Goal: Task Accomplishment & Management: Complete application form

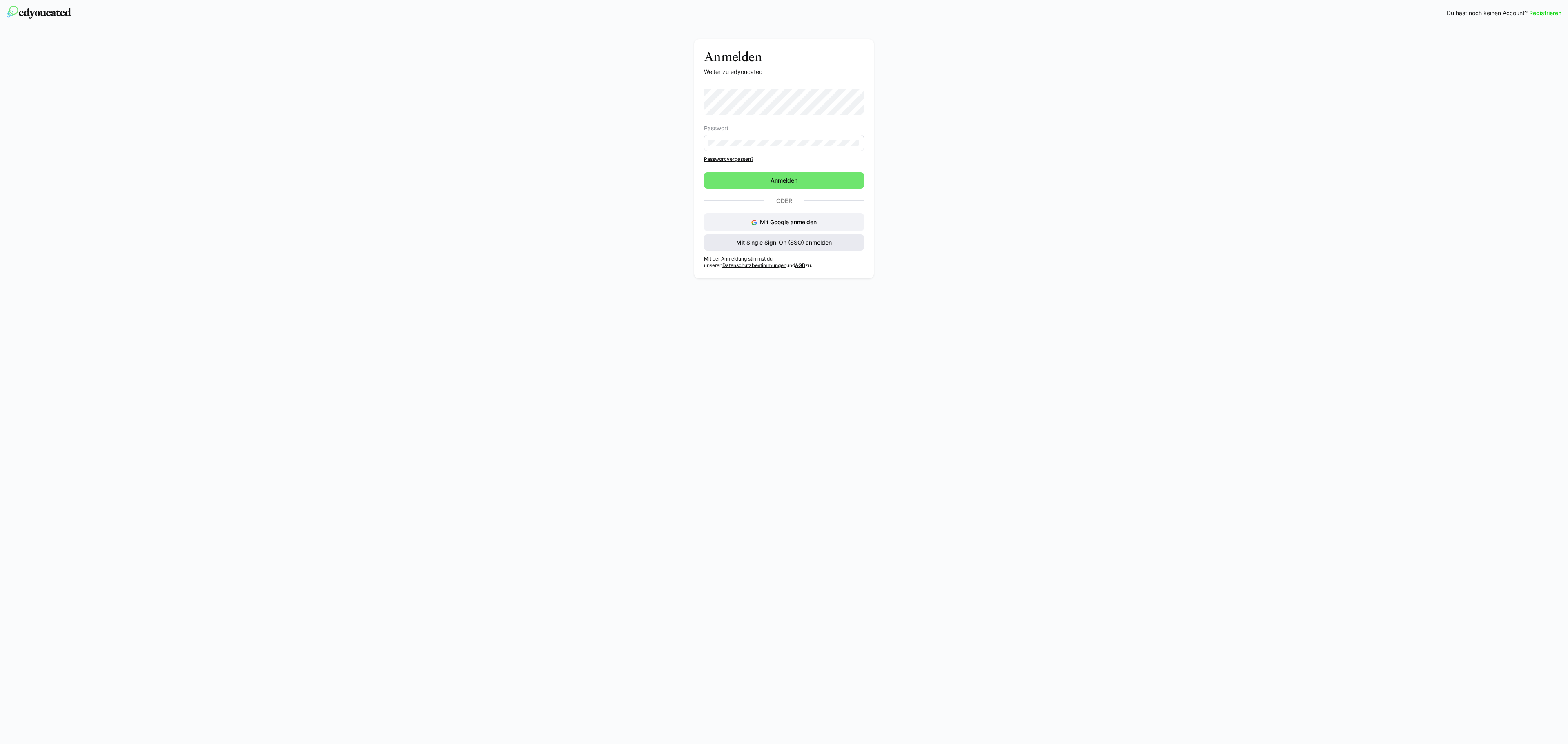
click at [789, 240] on span "Mit Single Sign-On (SSO) anmelden" at bounding box center [783, 242] width 98 height 8
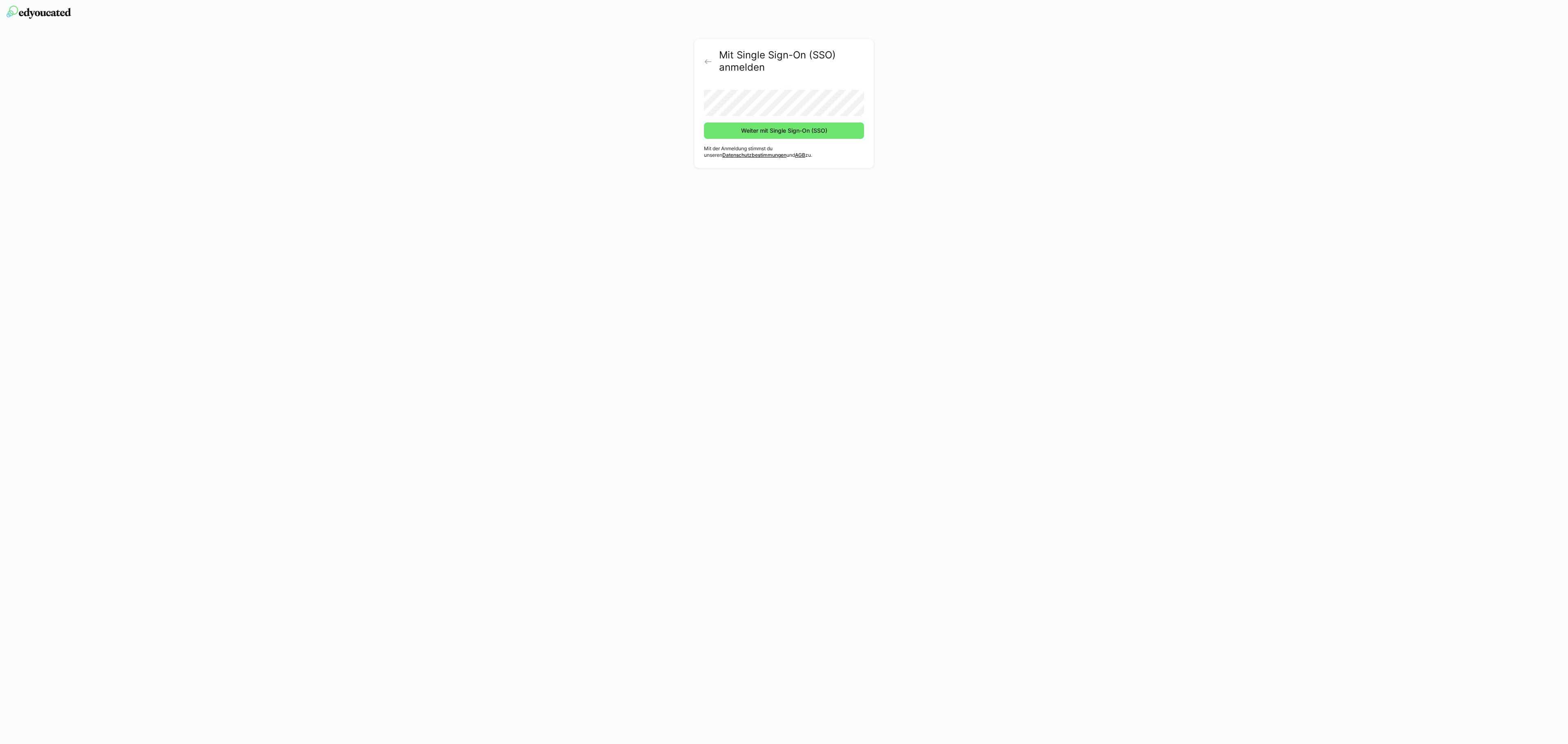
click at [704, 122] on button "Weiter mit Single Sign-On (SSO)" at bounding box center [783, 131] width 160 height 17
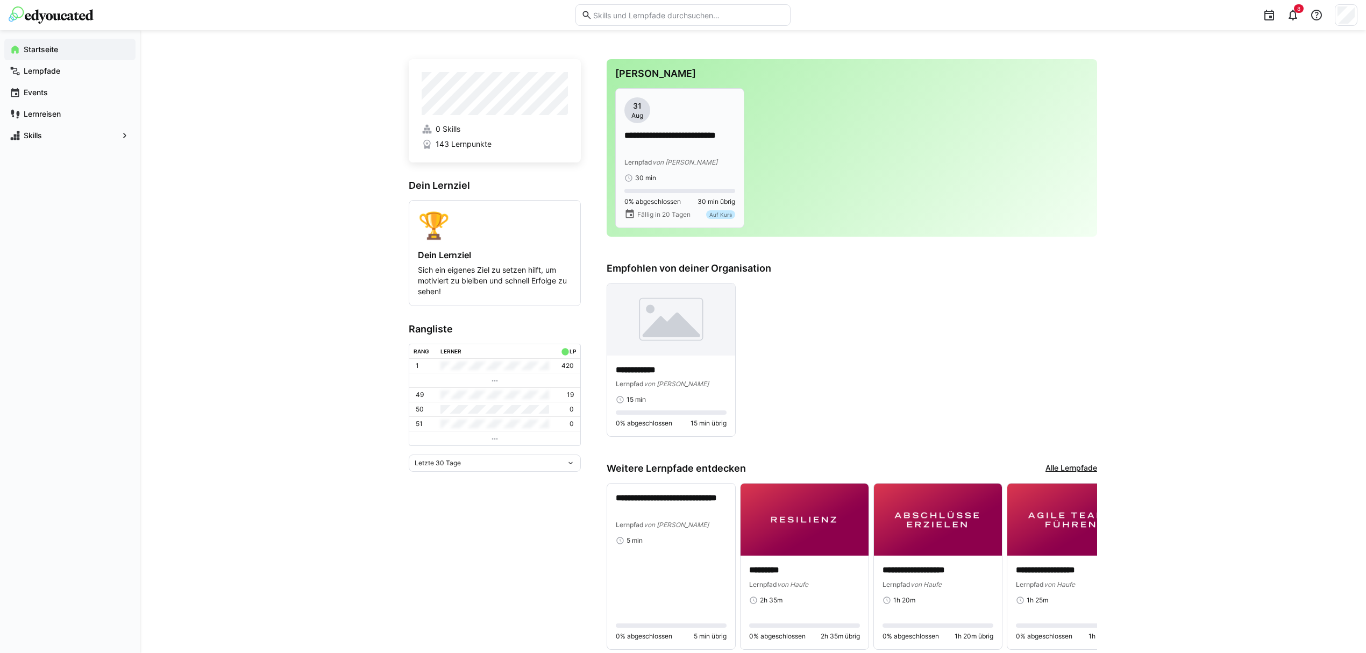
click at [662, 160] on span "von [PERSON_NAME]" at bounding box center [684, 162] width 65 height 8
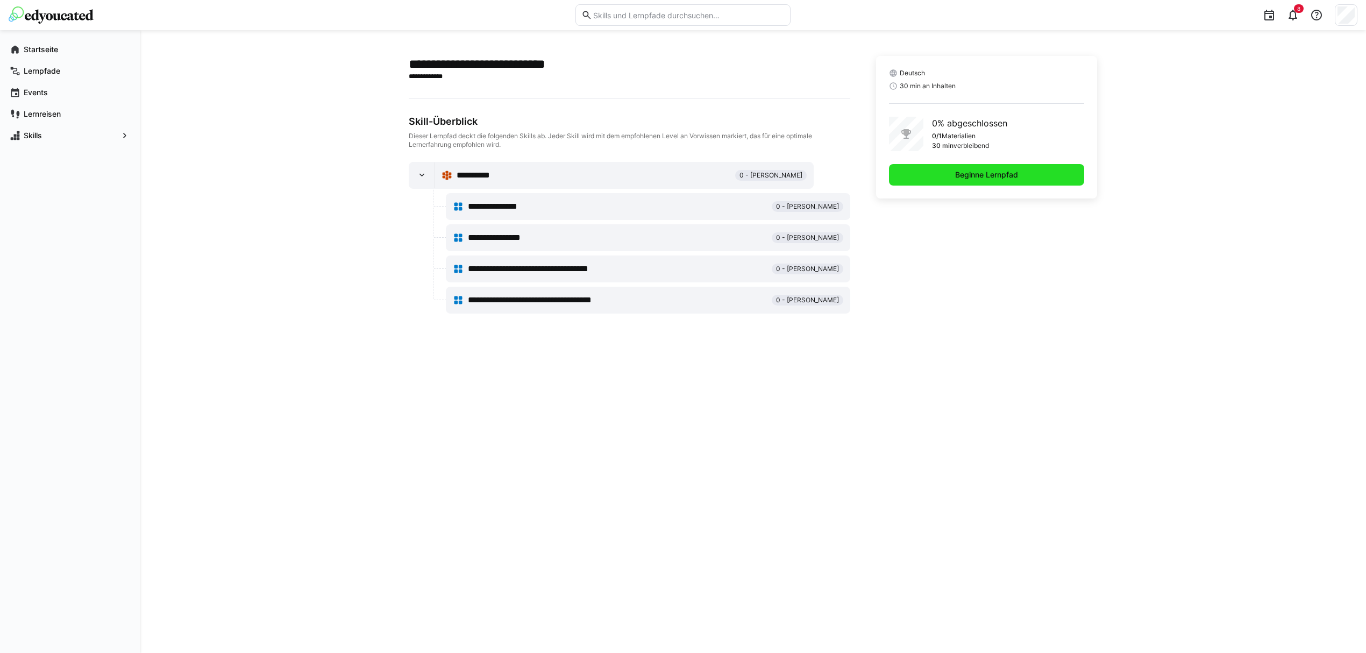
click at [941, 175] on span "Beginne Lernpfad" at bounding box center [986, 175] width 195 height 22
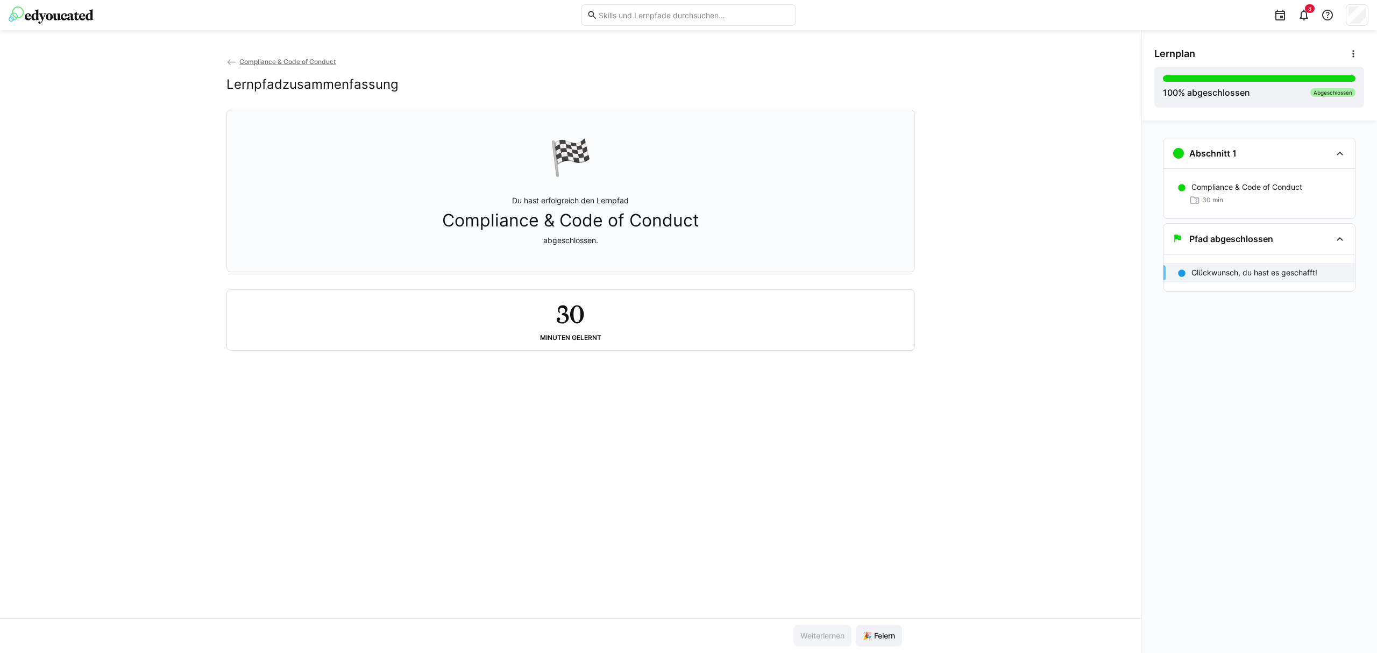
click at [842, 554] on div "Compliance & Code of Conduct Lernpfadzusammenfassung 🏁 Du hast erfolgreich den …" at bounding box center [570, 337] width 1141 height 562
click at [1292, 278] on p "Glückwunsch, du hast es geschafft!" at bounding box center [1254, 272] width 126 height 11
click at [689, 113] on eds-banner "🏁 Du hast erfolgreich den Lernpfad Compliance & Code of Conduct abgeschlossen." at bounding box center [570, 191] width 689 height 162
click at [1332, 241] on div "Pfad abgeschlossen" at bounding box center [1258, 239] width 191 height 30
click at [1342, 152] on eds-icon at bounding box center [1339, 153] width 13 height 13
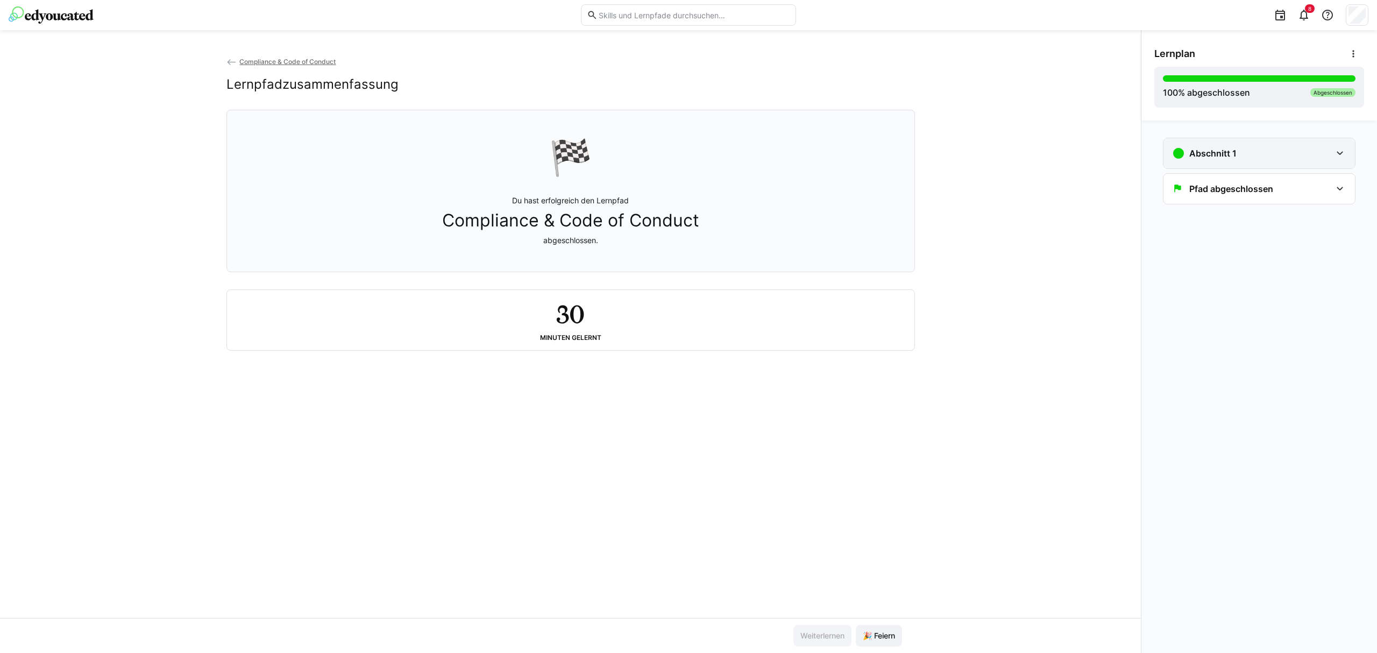
click at [1342, 152] on eds-icon at bounding box center [1339, 153] width 13 height 13
click at [1328, 247] on div "Pfad abgeschlossen" at bounding box center [1258, 239] width 191 height 30
click at [894, 632] on span "🎉 Feiern" at bounding box center [879, 635] width 36 height 11
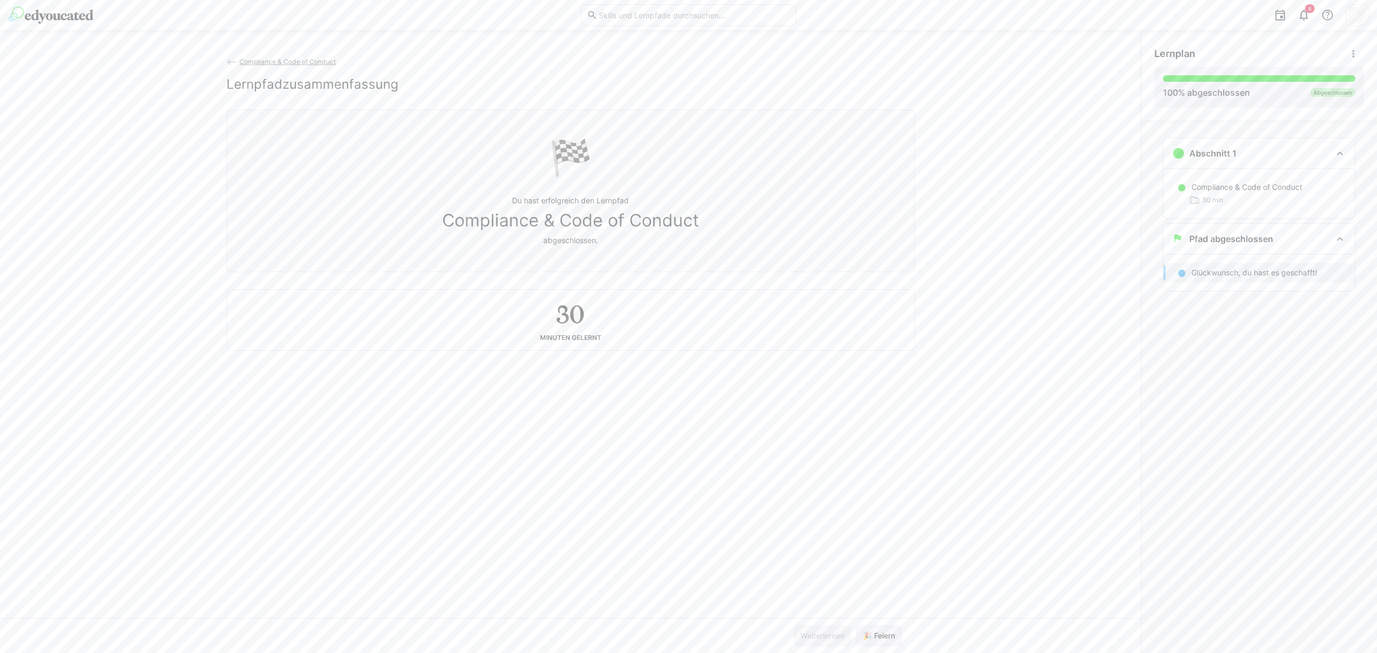
click at [762, 538] on div "Compliance & Code of Conduct Lernpfadzusammenfassung 🏁 Du hast erfolgreich den …" at bounding box center [570, 337] width 1141 height 562
